Goal: Information Seeking & Learning: Learn about a topic

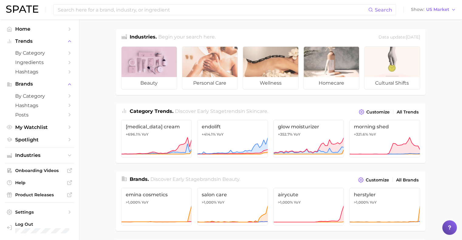
click at [167, 77] on span "beauty" at bounding box center [149, 83] width 55 height 12
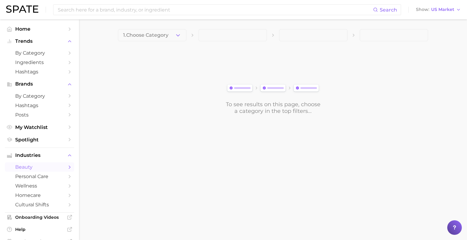
click at [183, 34] on button "1. Choose Category" at bounding box center [152, 35] width 68 height 12
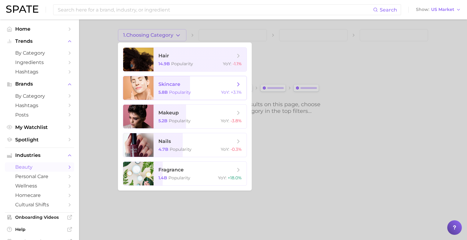
click at [237, 87] on icon at bounding box center [238, 84] width 7 height 7
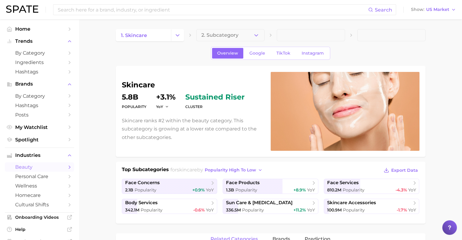
click at [248, 38] on button "2. Subcategory" at bounding box center [230, 35] width 68 height 12
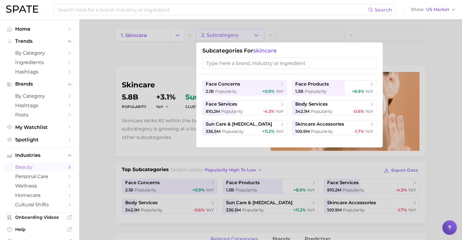
click at [349, 86] on span "face products" at bounding box center [332, 84] width 74 height 6
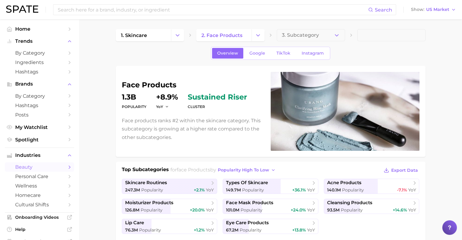
click at [343, 36] on button "3. Subcategory" at bounding box center [311, 35] width 68 height 12
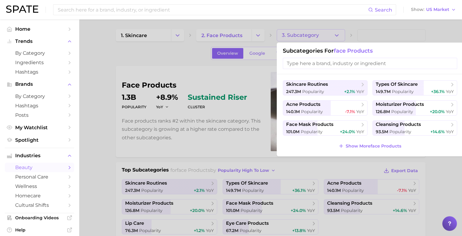
click at [415, 107] on span "moisturizer products" at bounding box center [400, 105] width 48 height 6
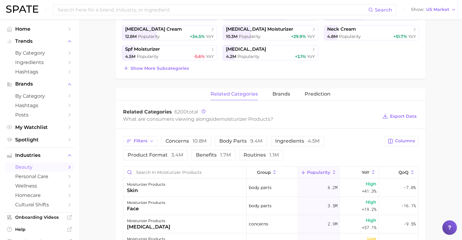
scroll to position [59, 0]
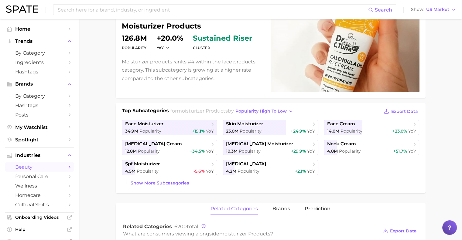
click at [162, 122] on span "face moisturizer" at bounding box center [144, 124] width 38 height 6
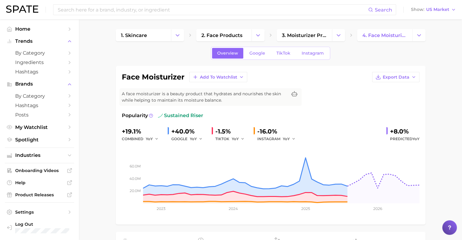
scroll to position [2, 0]
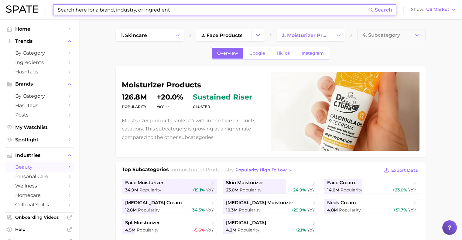
click at [95, 8] on input at bounding box center [212, 10] width 311 height 10
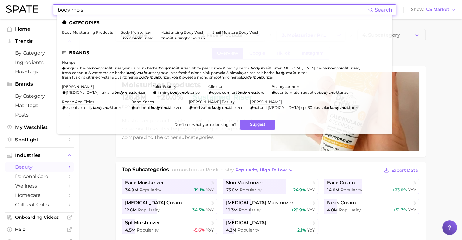
type input "body mois"
click at [126, 31] on link "body moisturizer" at bounding box center [135, 32] width 31 height 5
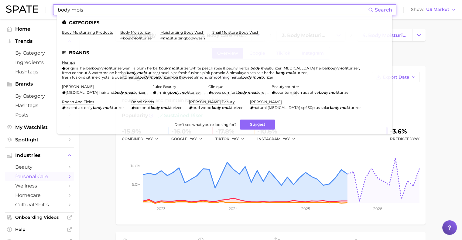
click at [73, 15] on input "body mois" at bounding box center [212, 10] width 311 height 10
click at [90, 11] on input "body mois" at bounding box center [212, 10] width 311 height 10
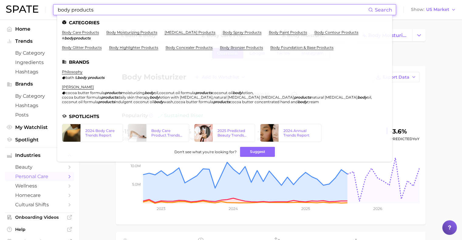
type input "body products"
click at [85, 35] on li "body care products # bodyproducts" at bounding box center [80, 35] width 37 height 10
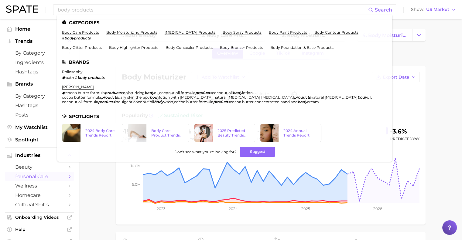
click at [79, 32] on link "body care products" at bounding box center [80, 32] width 37 height 5
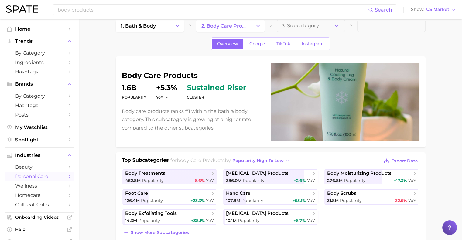
scroll to position [10, 0]
click at [390, 171] on span "body moisturizing products" at bounding box center [359, 173] width 64 height 6
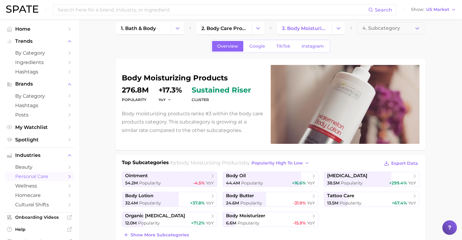
scroll to position [7, 0]
click at [267, 213] on span "body moisturizer" at bounding box center [268, 216] width 84 height 6
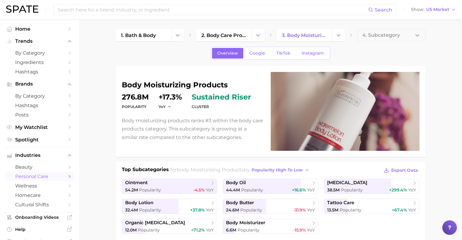
scroll to position [7, 0]
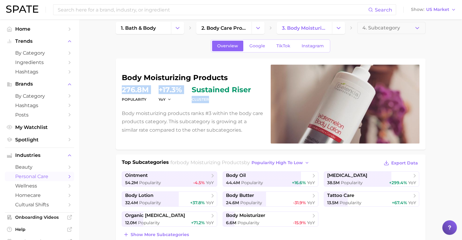
drag, startPoint x: 213, startPoint y: 100, endPoint x: 97, endPoint y: 87, distance: 117.1
click at [149, 108] on div "body moisturizing products Popularity 276.8m YoY +17.3% cluster sustained riser…" at bounding box center [193, 104] width 142 height 60
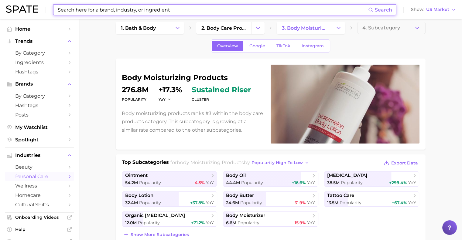
click at [82, 13] on input at bounding box center [212, 10] width 311 height 10
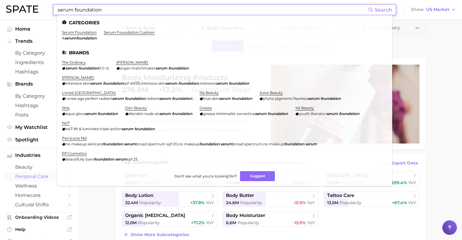
type input "serum foundation"
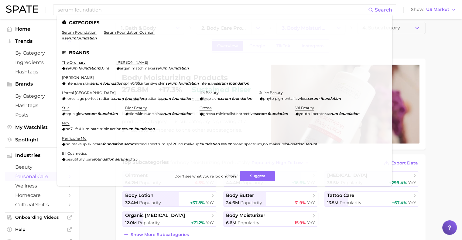
click at [83, 34] on link "serum foundation" at bounding box center [79, 32] width 35 height 5
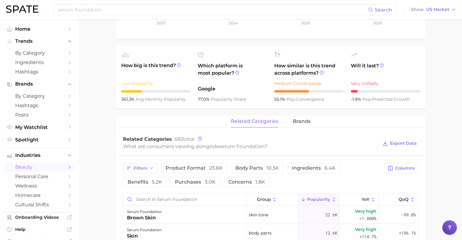
scroll to position [164, 0]
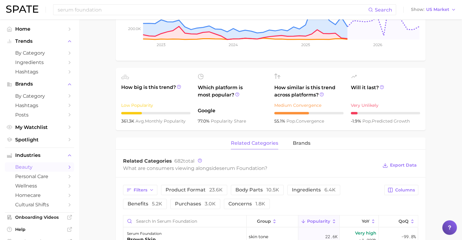
click at [304, 144] on span "brands" at bounding box center [302, 143] width 18 height 5
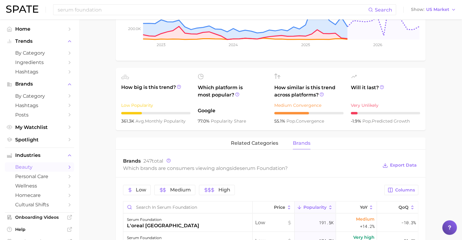
click at [265, 144] on span "related categories" at bounding box center [254, 143] width 47 height 5
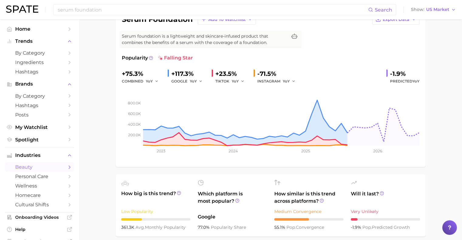
scroll to position [0, 0]
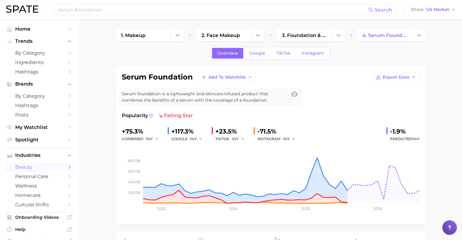
click at [287, 50] on link "TikTok" at bounding box center [283, 53] width 24 height 11
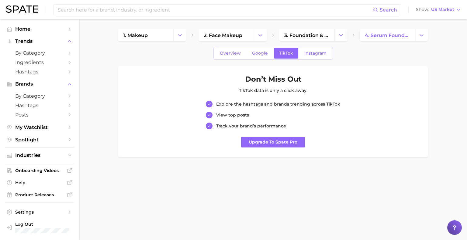
click at [237, 50] on link "Overview" at bounding box center [230, 53] width 31 height 11
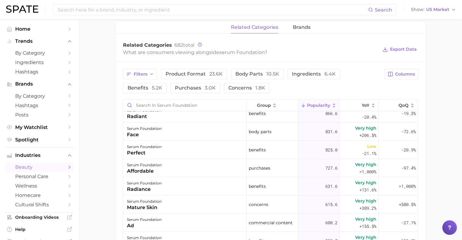
scroll to position [154, 0]
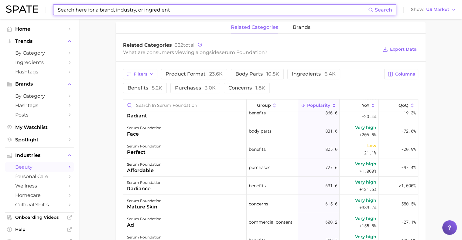
click at [128, 9] on input at bounding box center [212, 10] width 311 height 10
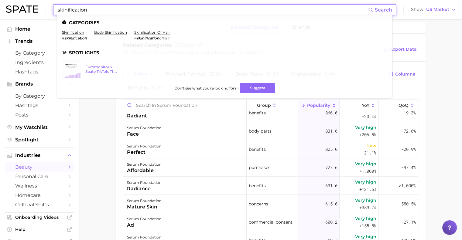
type input "skinification"
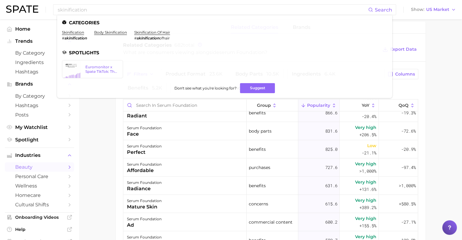
click at [73, 33] on link "skinification" at bounding box center [73, 32] width 22 height 5
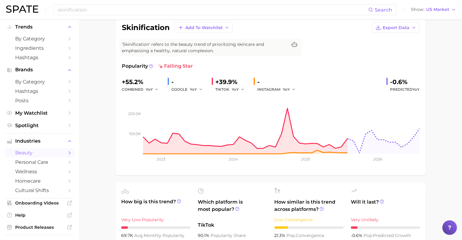
scroll to position [48, 0]
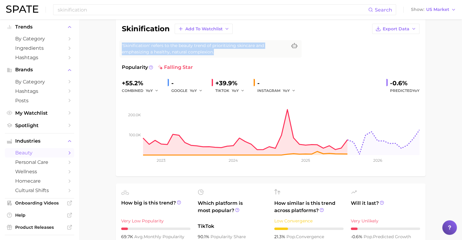
drag, startPoint x: 230, startPoint y: 54, endPoint x: 119, endPoint y: 48, distance: 111.7
click at [119, 48] on div "skinification Add to Watchlist Export Data 'Skinification' refers to the beauty…" at bounding box center [271, 97] width 310 height 159
copy span "'Skinification' refers to the beauty trend of prioritizing skincare and emphasi…"
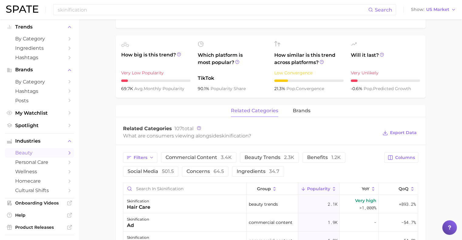
scroll to position [0, 0]
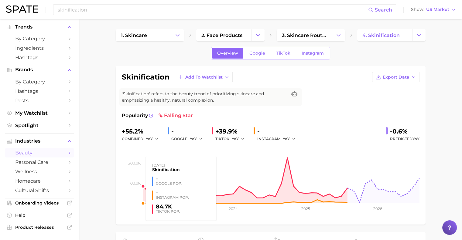
click at [133, 143] on rect at bounding box center [271, 173] width 298 height 61
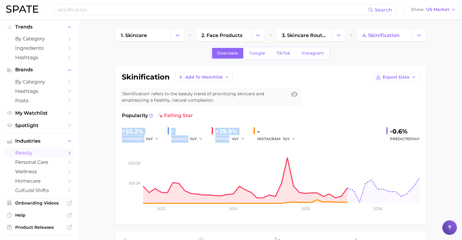
drag, startPoint x: 117, startPoint y: 131, endPoint x: 249, endPoint y: 139, distance: 131.5
click at [249, 139] on div "skinification Add to Watchlist Export Data 'Skinification' refers to the beauty…" at bounding box center [271, 145] width 310 height 159
copy div "+55.2% combined YoY - GOOGLE YoY +39.9% TIKTOK"
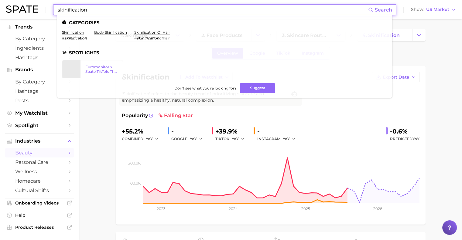
click at [115, 12] on input "skinification" at bounding box center [212, 10] width 311 height 10
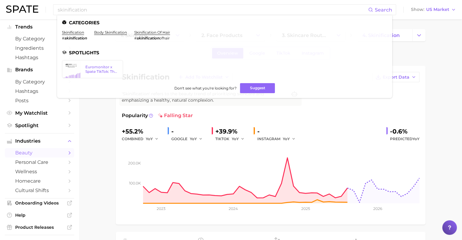
click at [121, 33] on link "body skinification" at bounding box center [110, 32] width 33 height 5
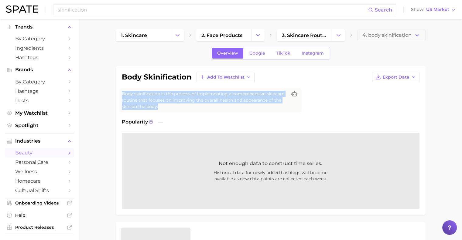
drag, startPoint x: 162, startPoint y: 107, endPoint x: 117, endPoint y: 96, distance: 46.6
click at [117, 96] on div "body skinification Add to Watchlist Export Data Body skinification is the proce…" at bounding box center [271, 140] width 310 height 149
